Goal: Navigation & Orientation: Understand site structure

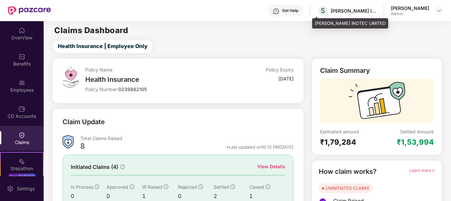
click at [334, 11] on div "[PERSON_NAME] INOTEC LIMITED" at bounding box center [353, 11] width 46 height 6
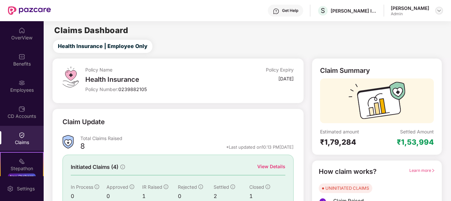
click at [442, 11] on div at bounding box center [439, 11] width 8 height 8
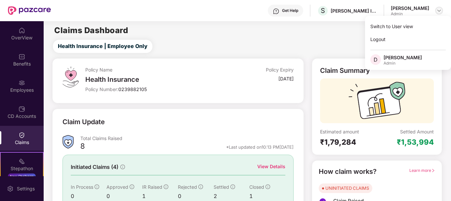
click at [441, 10] on img at bounding box center [438, 10] width 5 height 5
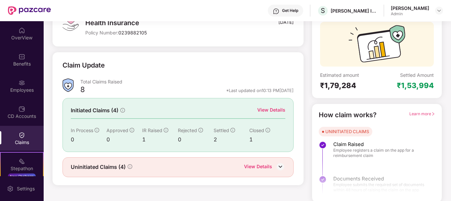
scroll to position [58, 0]
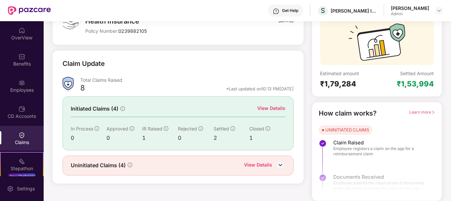
click at [263, 106] on div "View Details" at bounding box center [271, 107] width 28 height 7
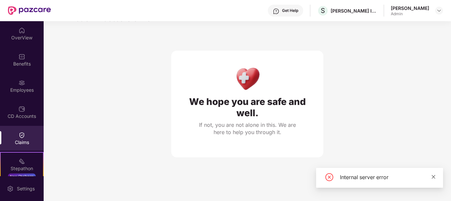
click at [433, 175] on icon "close" at bounding box center [434, 176] width 4 height 4
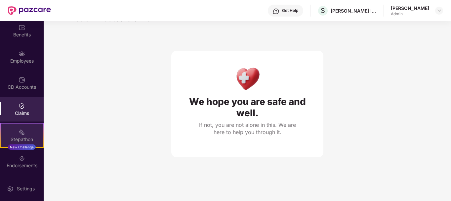
scroll to position [54, 0]
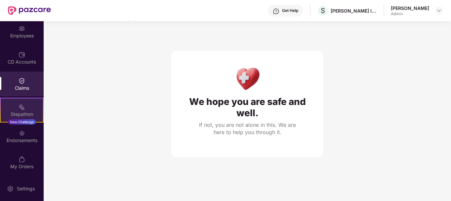
click at [27, 115] on div "Stepathon" at bounding box center [22, 114] width 42 height 7
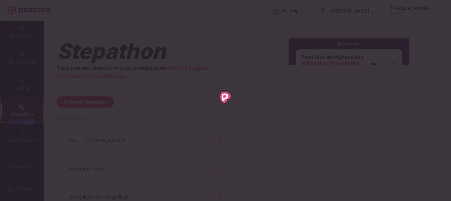
scroll to position [0, 0]
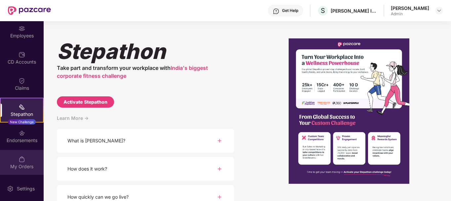
click at [10, 164] on div "My Orders" at bounding box center [22, 166] width 44 height 7
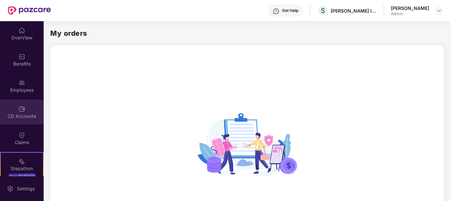
click at [20, 104] on div "CD Accounts" at bounding box center [22, 111] width 44 height 25
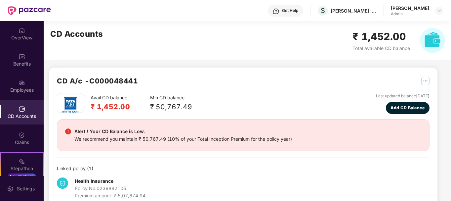
scroll to position [14, 0]
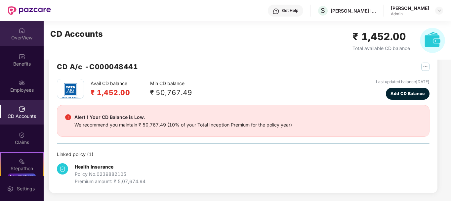
click at [26, 38] on div "OverView" at bounding box center [22, 37] width 44 height 7
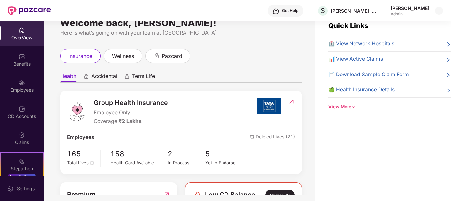
click at [91, 75] on div "Accidental" at bounding box center [100, 78] width 34 height 10
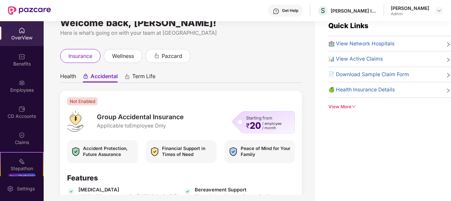
click at [73, 76] on span "Health" at bounding box center [68, 78] width 16 height 10
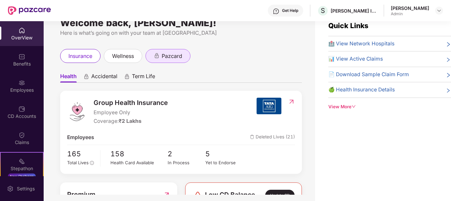
click at [155, 51] on div "pazcard" at bounding box center [167, 56] width 45 height 14
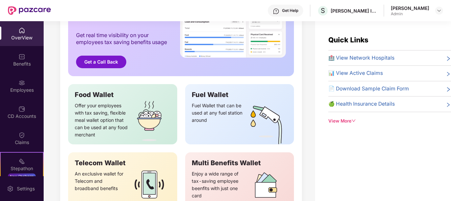
scroll to position [26, 0]
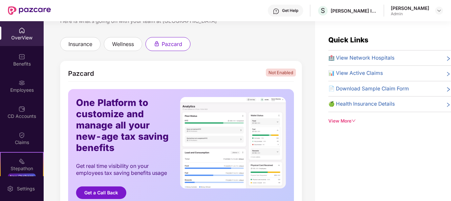
click at [33, 37] on div "OverView" at bounding box center [22, 37] width 44 height 7
click at [15, 40] on div "OverView" at bounding box center [22, 37] width 44 height 7
click at [16, 53] on div "Benefits" at bounding box center [22, 59] width 44 height 25
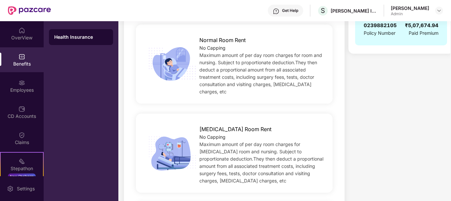
scroll to position [0, 0]
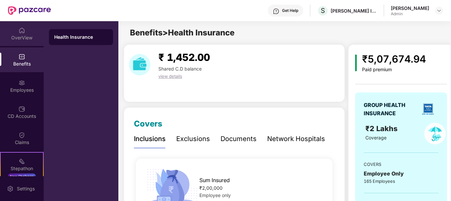
click at [15, 32] on div "OverView" at bounding box center [22, 33] width 44 height 25
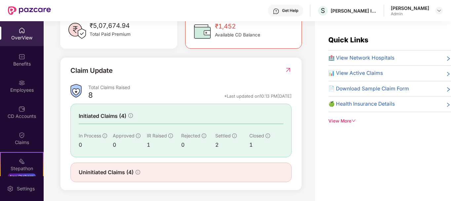
scroll to position [206, 0]
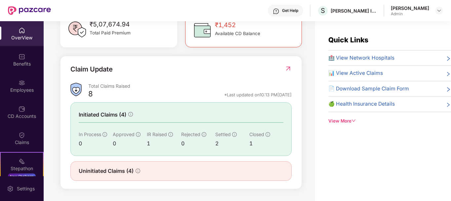
click at [94, 71] on div "Claim Update" at bounding box center [91, 69] width 42 height 10
click at [286, 68] on img at bounding box center [288, 68] width 7 height 7
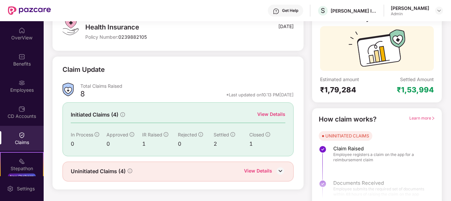
scroll to position [58, 0]
